Goal: Find specific page/section: Find specific page/section

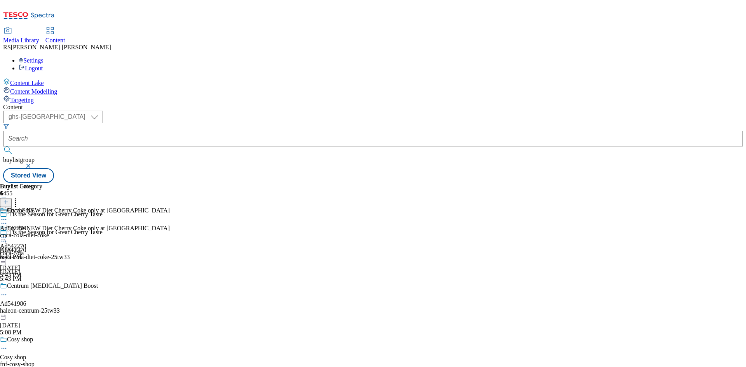
select select "ghs-[GEOGRAPHIC_DATA]"
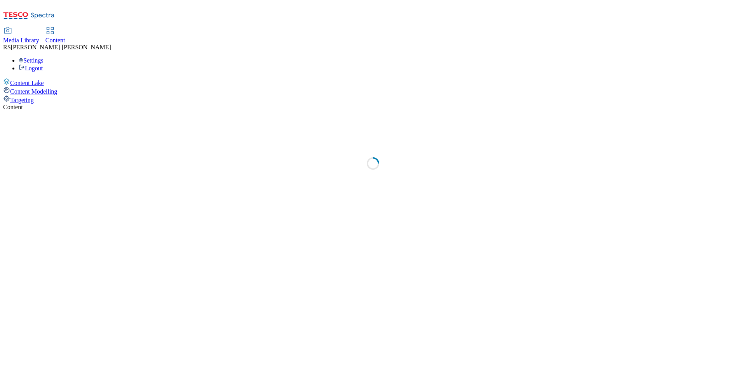
select select "ghs-[GEOGRAPHIC_DATA]"
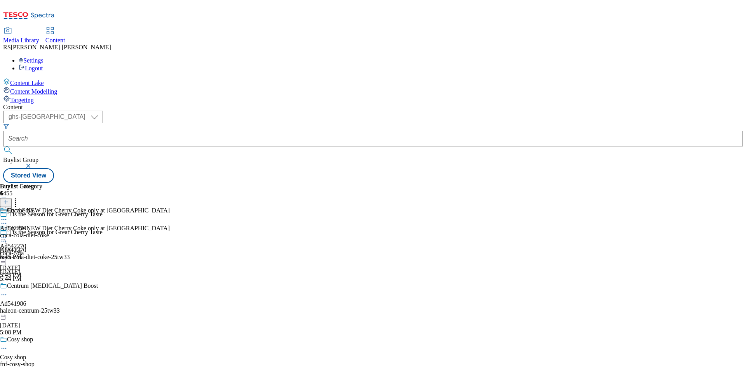
click at [33, 163] on button "button" at bounding box center [29, 165] width 8 height 5
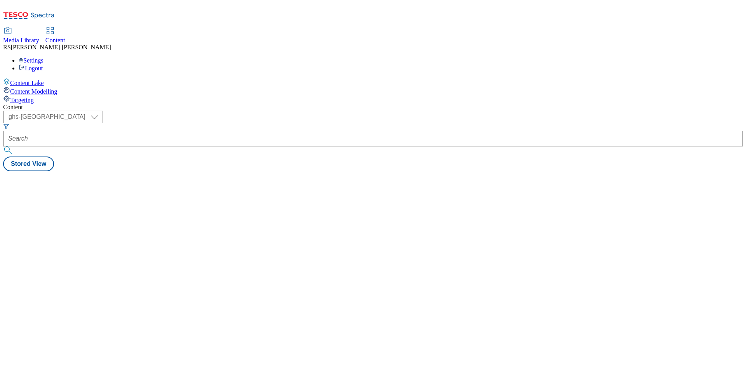
click at [361, 28] on div "Media Library Content RS Rituraj Sharma Settings Logout" at bounding box center [372, 50] width 739 height 44
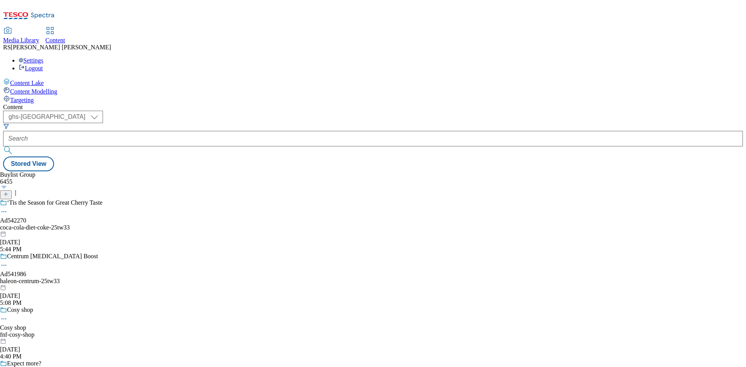
click at [362, 28] on div "Media Library Content RS Rituraj Sharma Settings Logout" at bounding box center [372, 50] width 739 height 44
